Goal: Task Accomplishment & Management: Complete application form

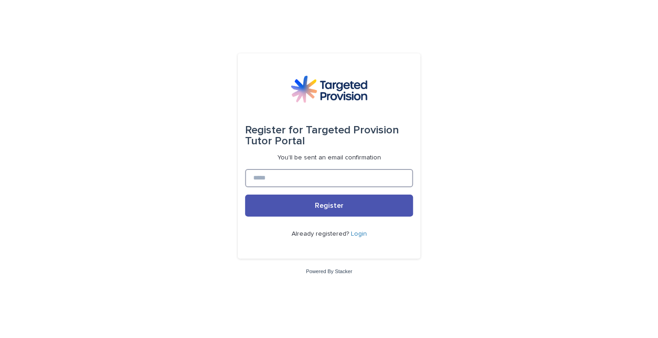
click at [363, 170] on input at bounding box center [329, 178] width 168 height 18
type input "**********"
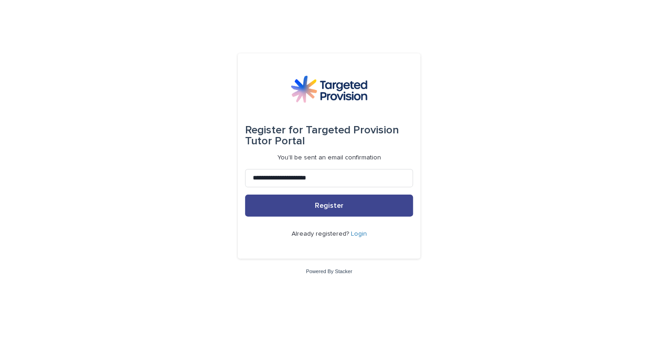
click at [340, 208] on span "Register" at bounding box center [329, 205] width 29 height 7
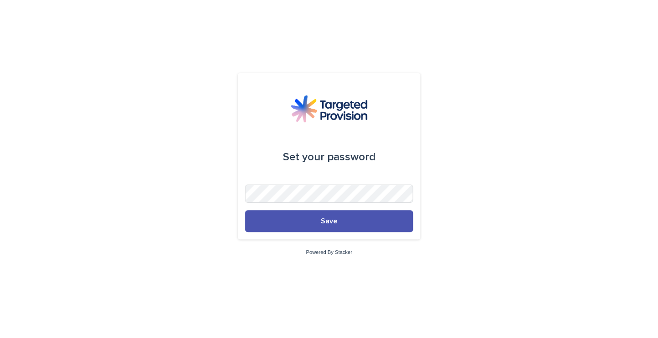
click at [341, 171] on div "Set your password" at bounding box center [329, 157] width 168 height 40
click at [245, 210] on button "Save" at bounding box center [329, 221] width 168 height 22
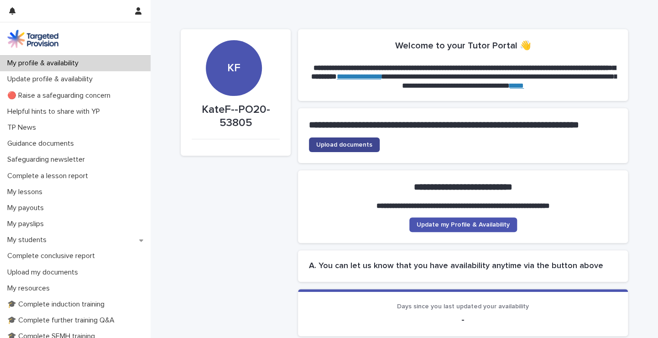
click at [353, 152] on link "Upload documents" at bounding box center [344, 144] width 71 height 15
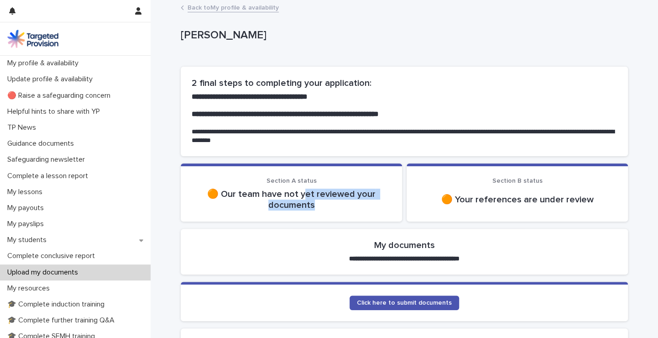
drag, startPoint x: 304, startPoint y: 196, endPoint x: 357, endPoint y: 221, distance: 58.0
click at [357, 221] on div "Loading... Saving… Section A status 🟠 Our team have not yet reviewed your docum…" at bounding box center [404, 195] width 447 height 65
drag, startPoint x: 357, startPoint y: 221, endPoint x: 348, endPoint y: 207, distance: 16.6
click at [348, 207] on p "🟠 Our team have not yet reviewed your documents" at bounding box center [291, 199] width 199 height 22
click at [412, 243] on h2 "My documents" at bounding box center [404, 245] width 61 height 11
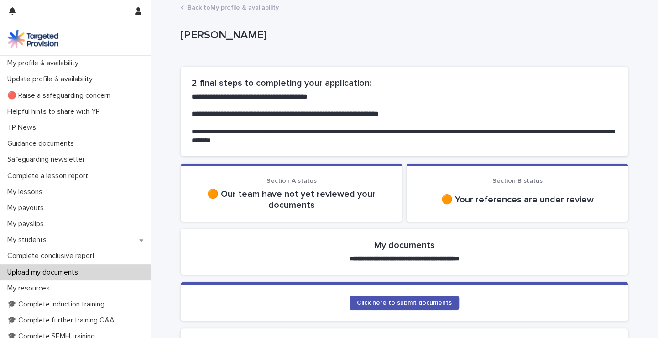
scroll to position [91, 0]
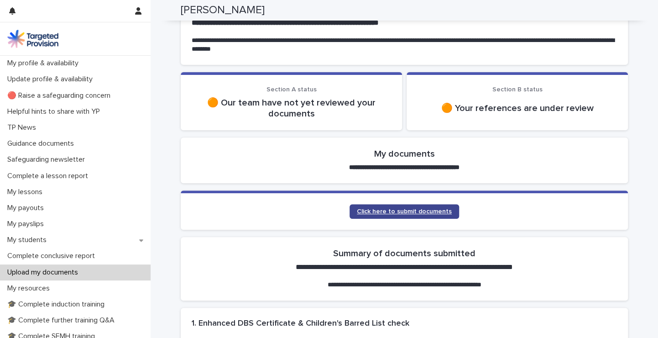
click at [421, 215] on link "Click here to submit documents" at bounding box center [405, 211] width 110 height 15
